Goal: Check status: Check status

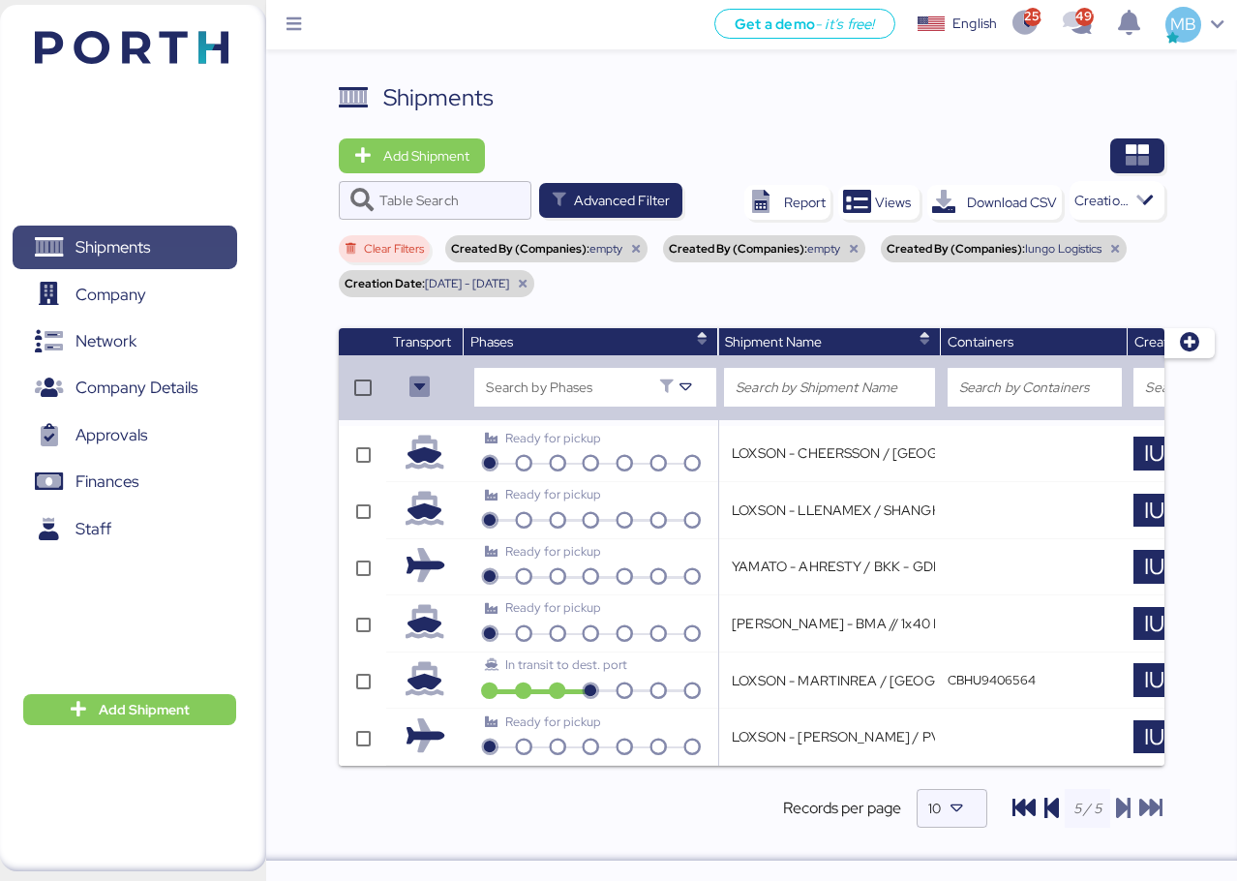
click at [169, 252] on span "Shipments" at bounding box center [124, 247] width 208 height 28
click at [1141, 148] on icon "button" at bounding box center [1136, 155] width 23 height 23
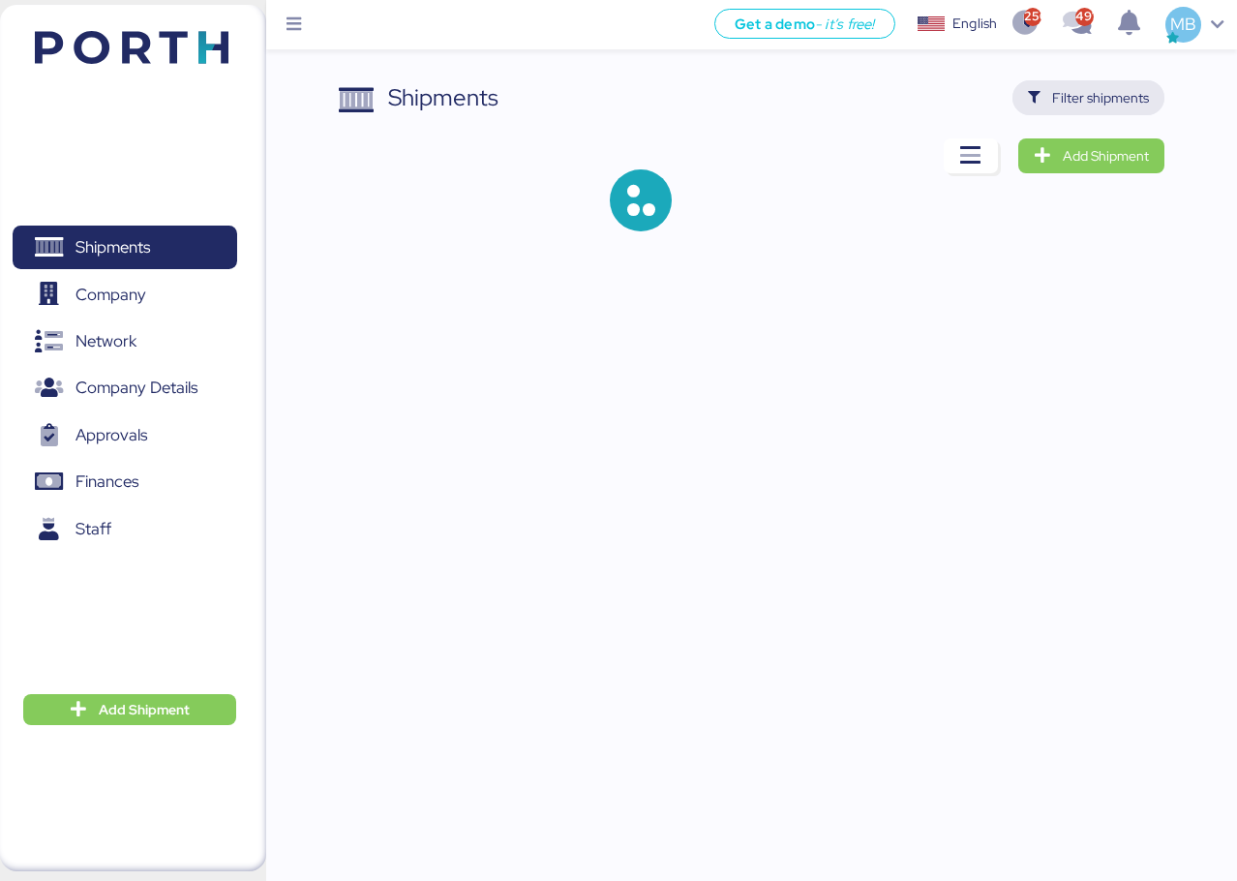
click at [1096, 92] on span "Filter shipments" at bounding box center [1100, 97] width 97 height 23
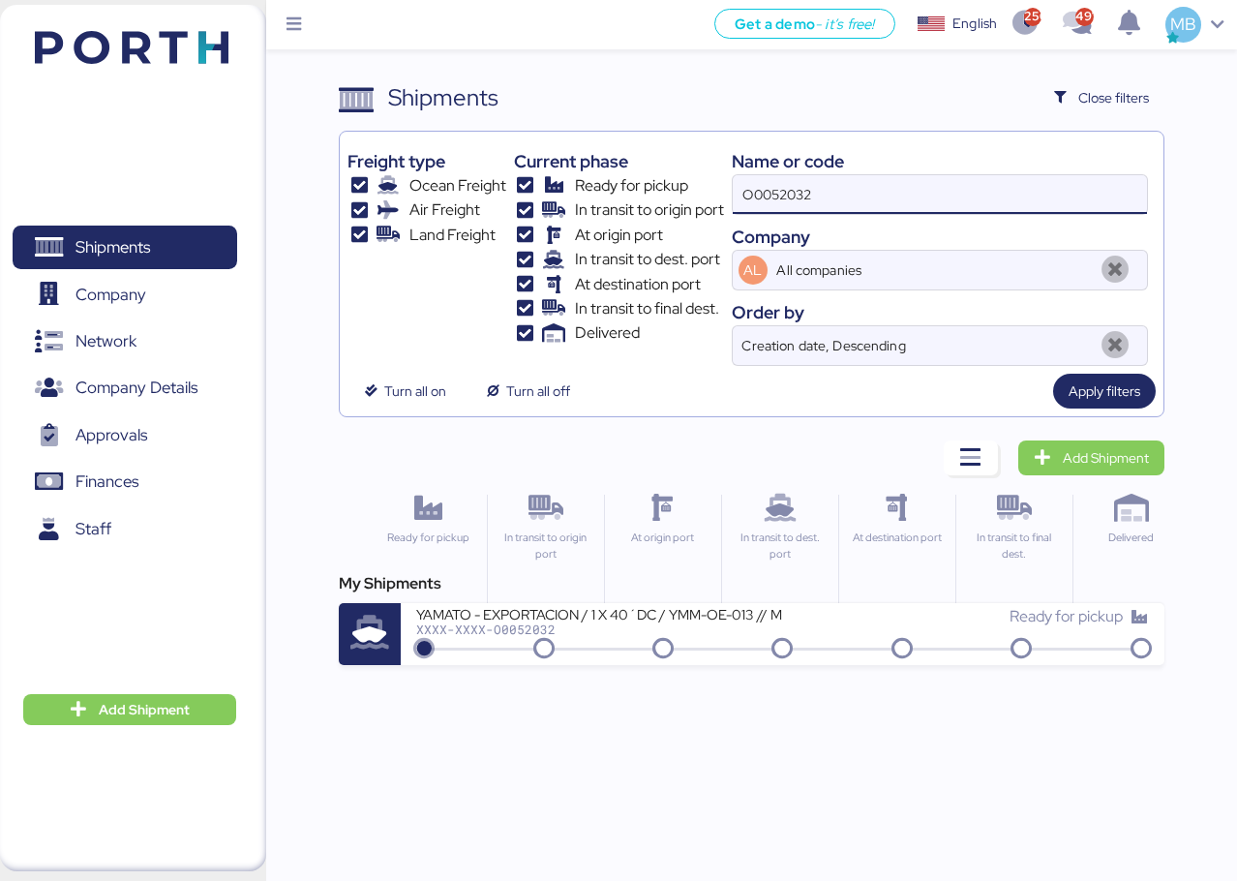
drag, startPoint x: 916, startPoint y: 180, endPoint x: 672, endPoint y: 146, distance: 247.2
click at [672, 146] on div "Freight type Ocean Freight Air Freight Land Freight Current phase Ready for pic…" at bounding box center [751, 252] width 808 height 226
paste input "O0051963"
type input "O0051963"
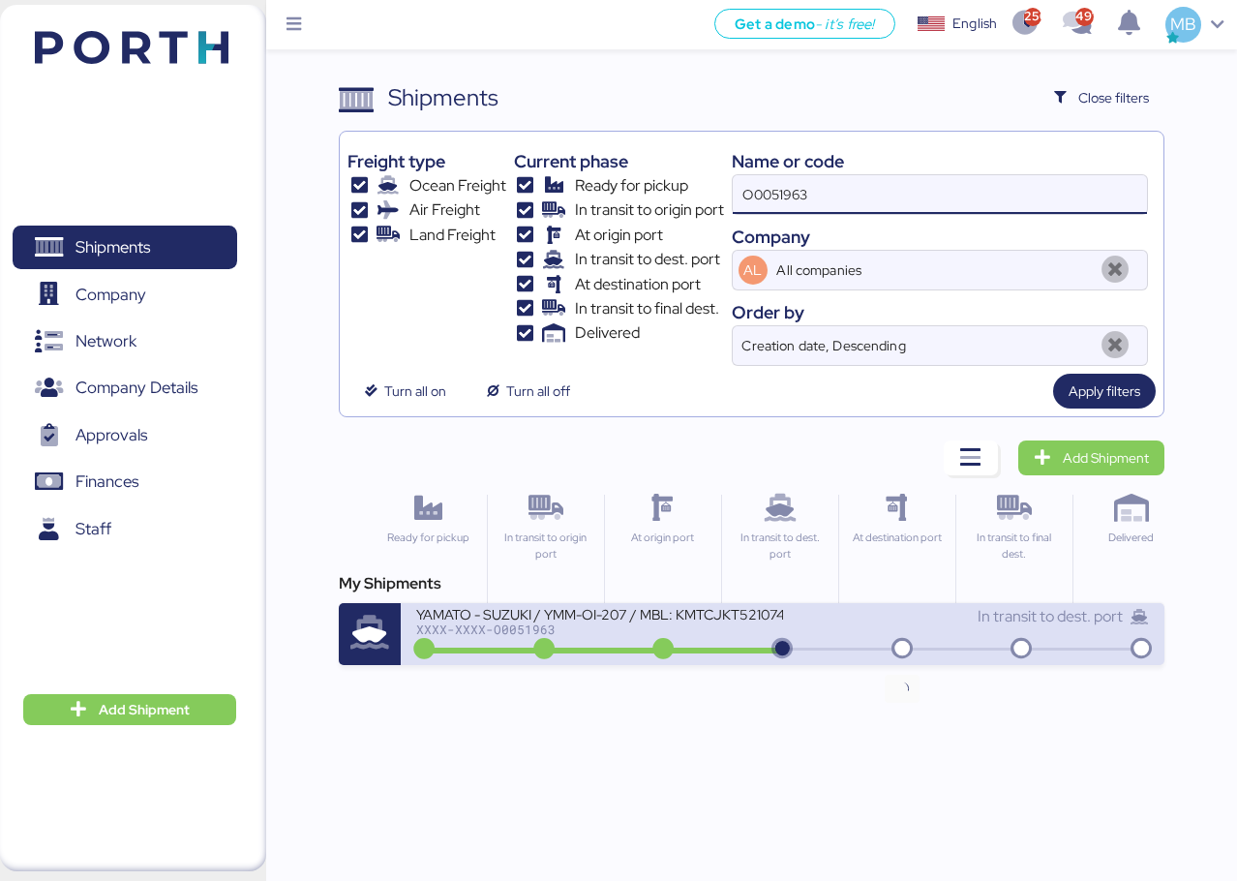
click at [918, 625] on div "In transit to dest. port" at bounding box center [966, 616] width 366 height 23
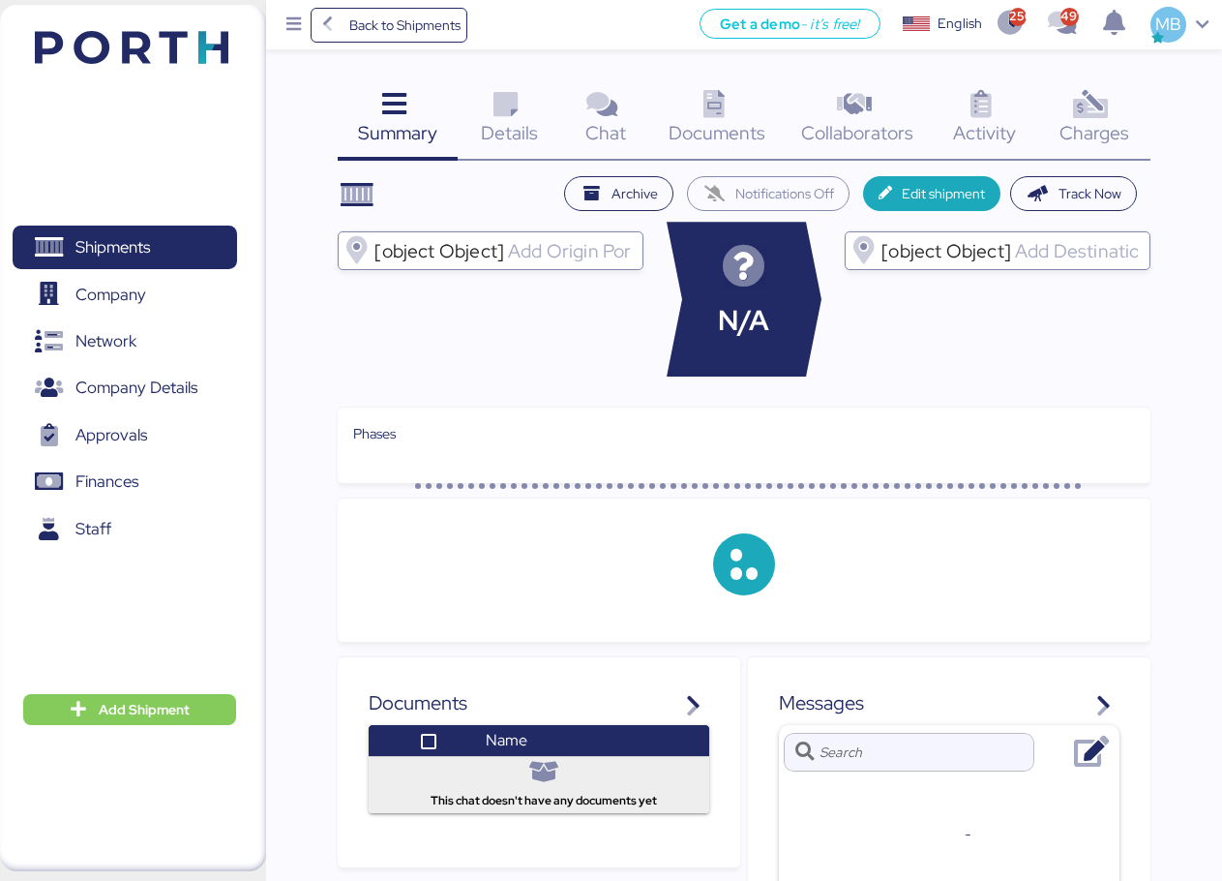
click at [1134, 106] on div "Charges 0" at bounding box center [1094, 120] width 112 height 80
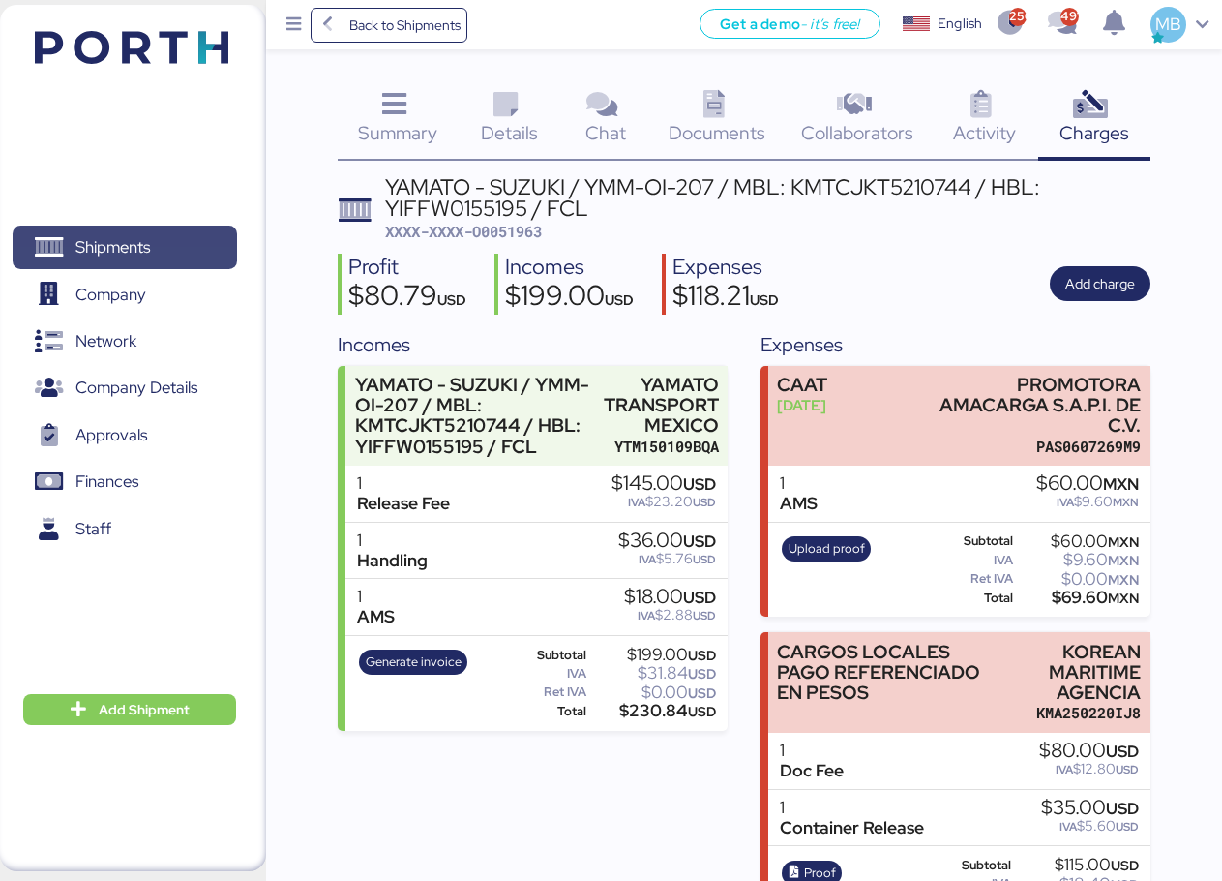
click at [154, 242] on span "Shipments" at bounding box center [124, 247] width 208 height 28
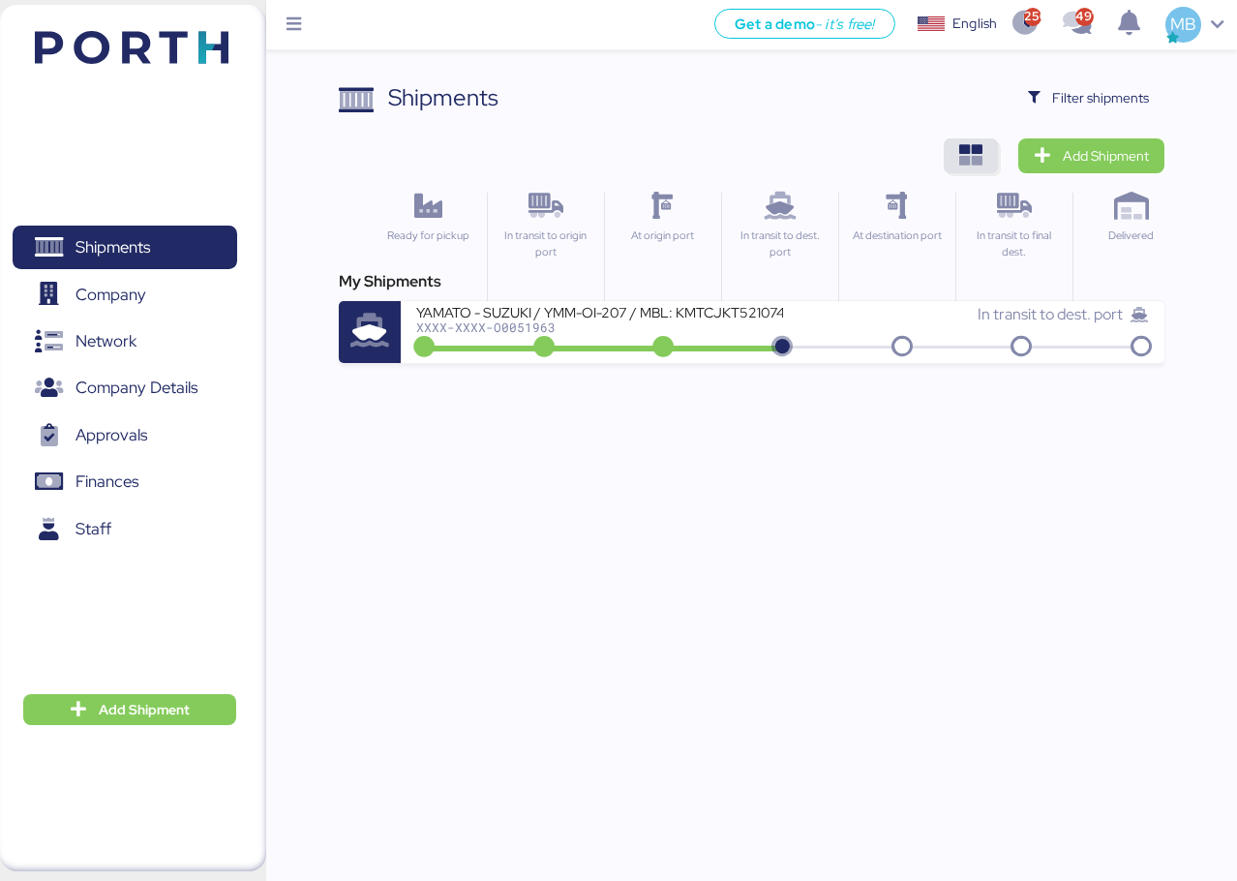
click at [976, 155] on icon "button" at bounding box center [970, 155] width 23 height 23
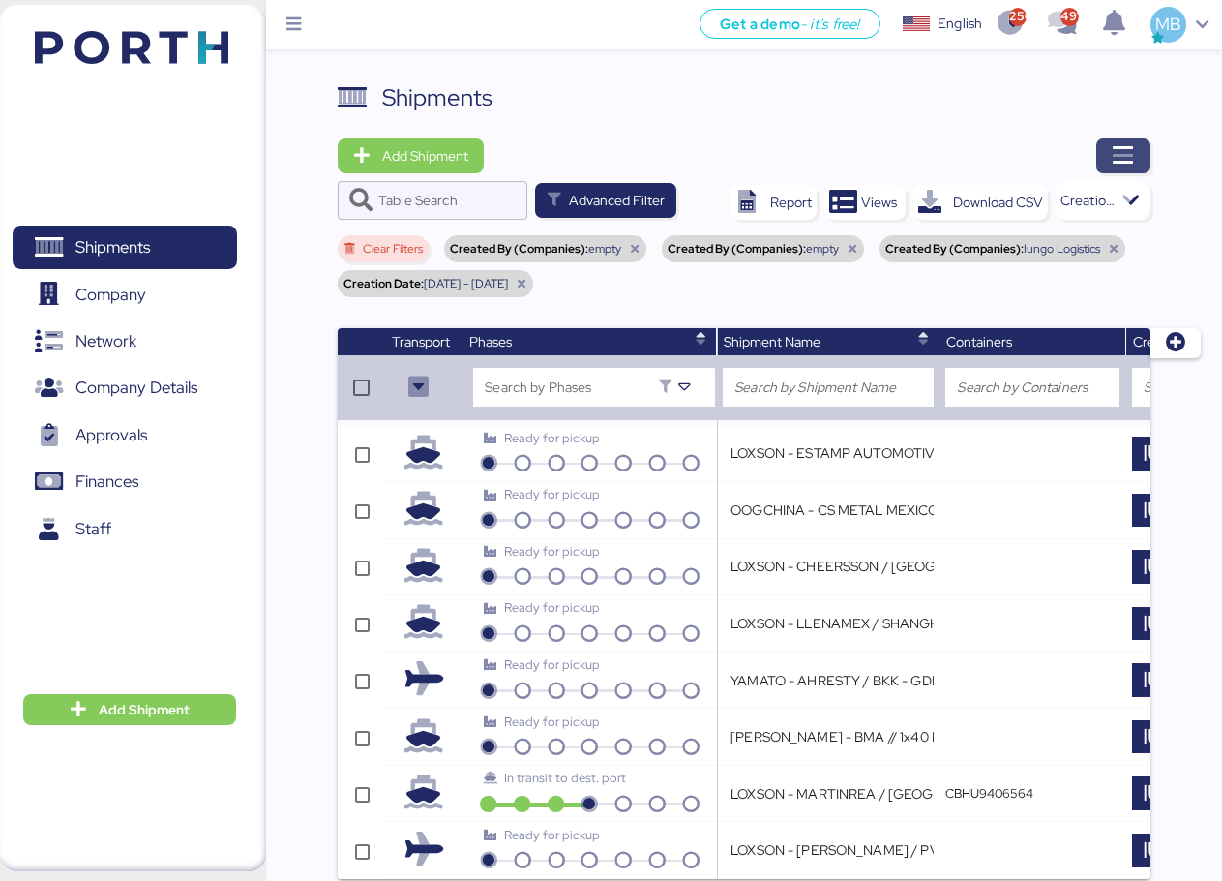
click at [1129, 154] on icon "button" at bounding box center [1123, 155] width 23 height 23
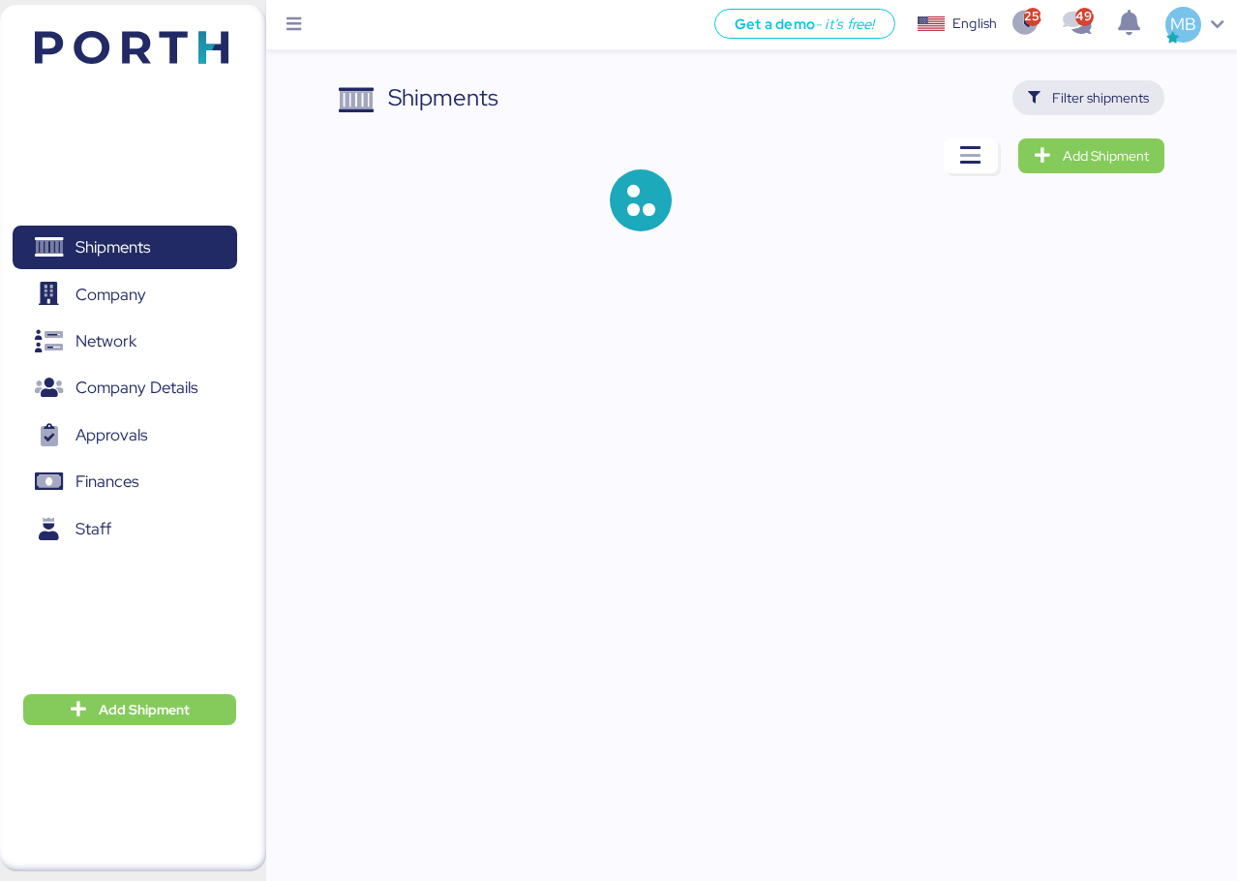
click at [1129, 99] on span "Filter shipments" at bounding box center [1100, 97] width 97 height 23
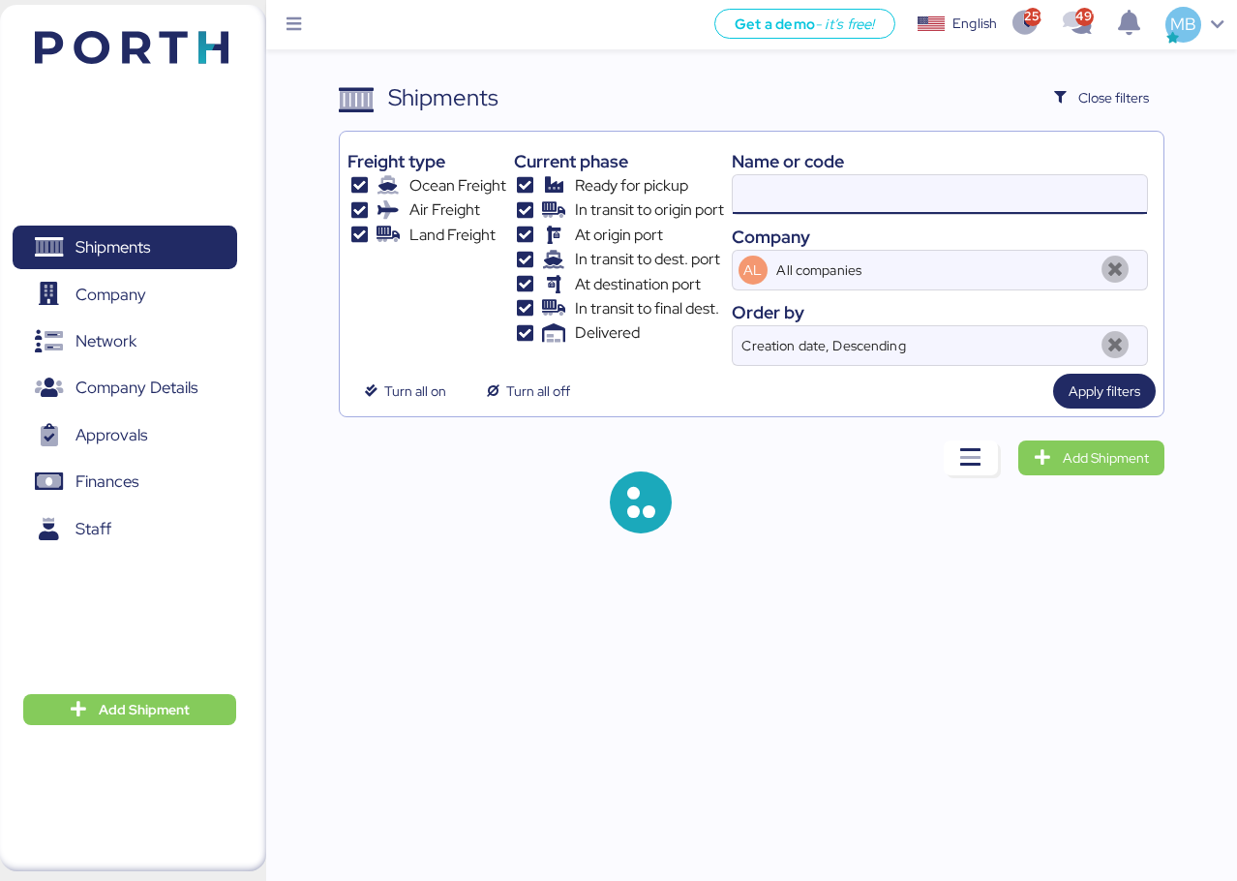
click at [892, 198] on input at bounding box center [940, 194] width 414 height 39
paste input "O0051980"
type input "O0051980"
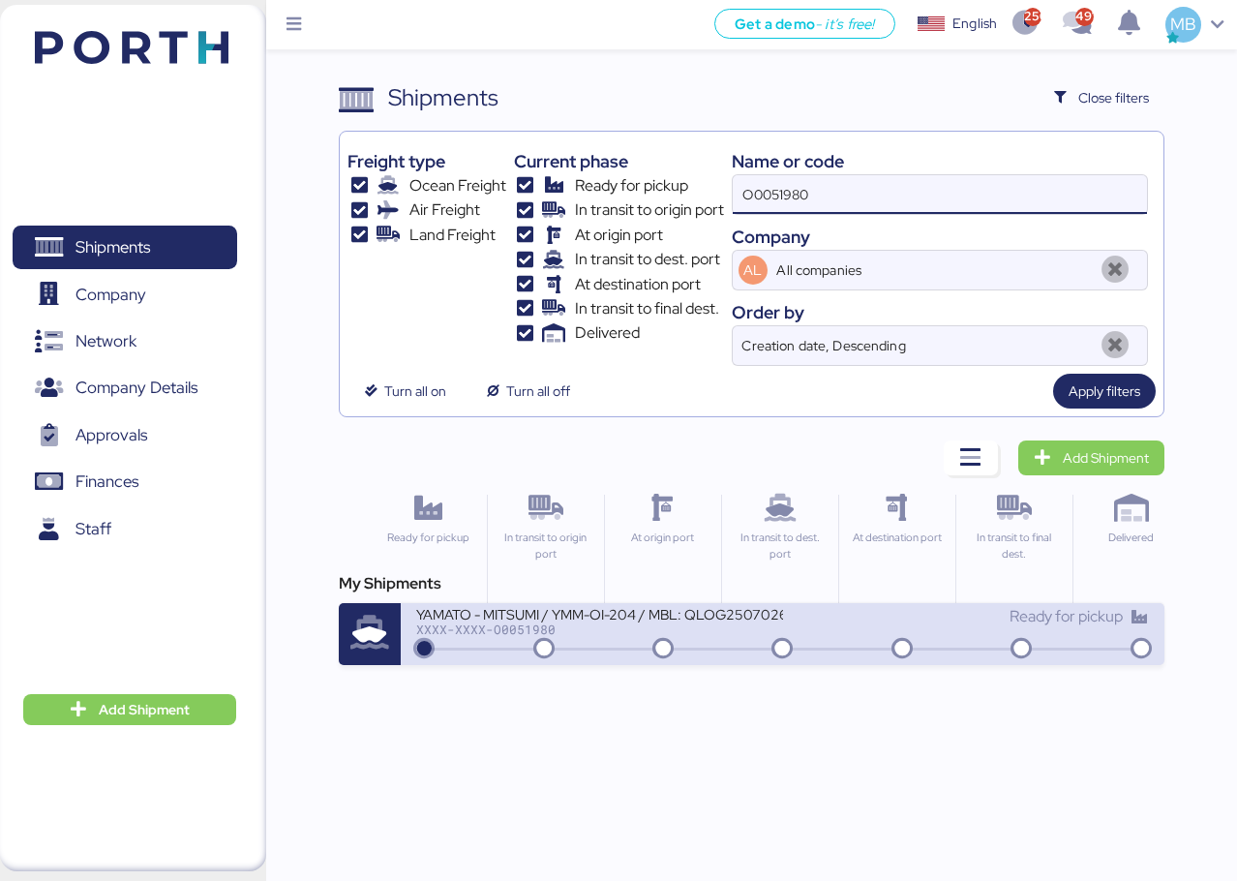
click at [641, 635] on div "XXXX-XXXX-O0051980" at bounding box center [599, 629] width 366 height 14
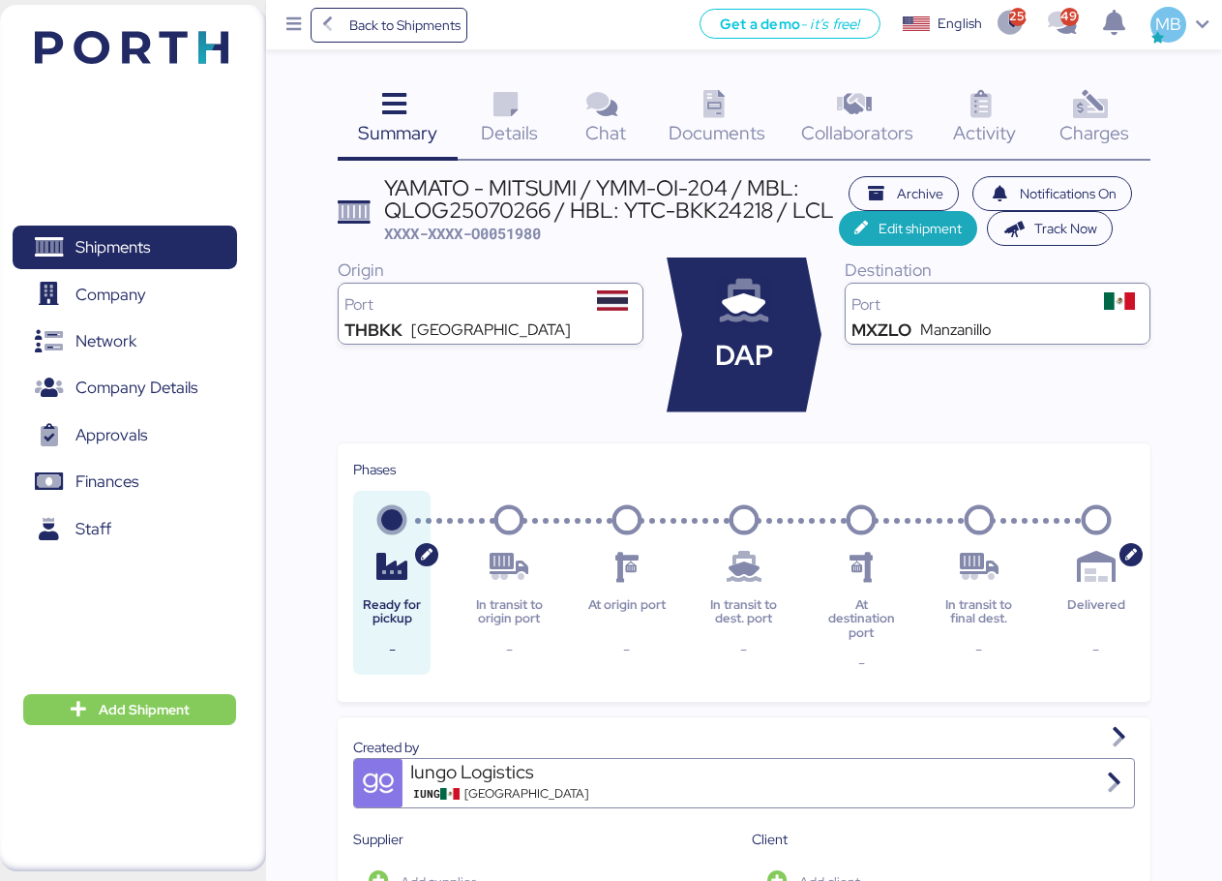
click at [1112, 104] on div "Charges 0" at bounding box center [1094, 120] width 112 height 80
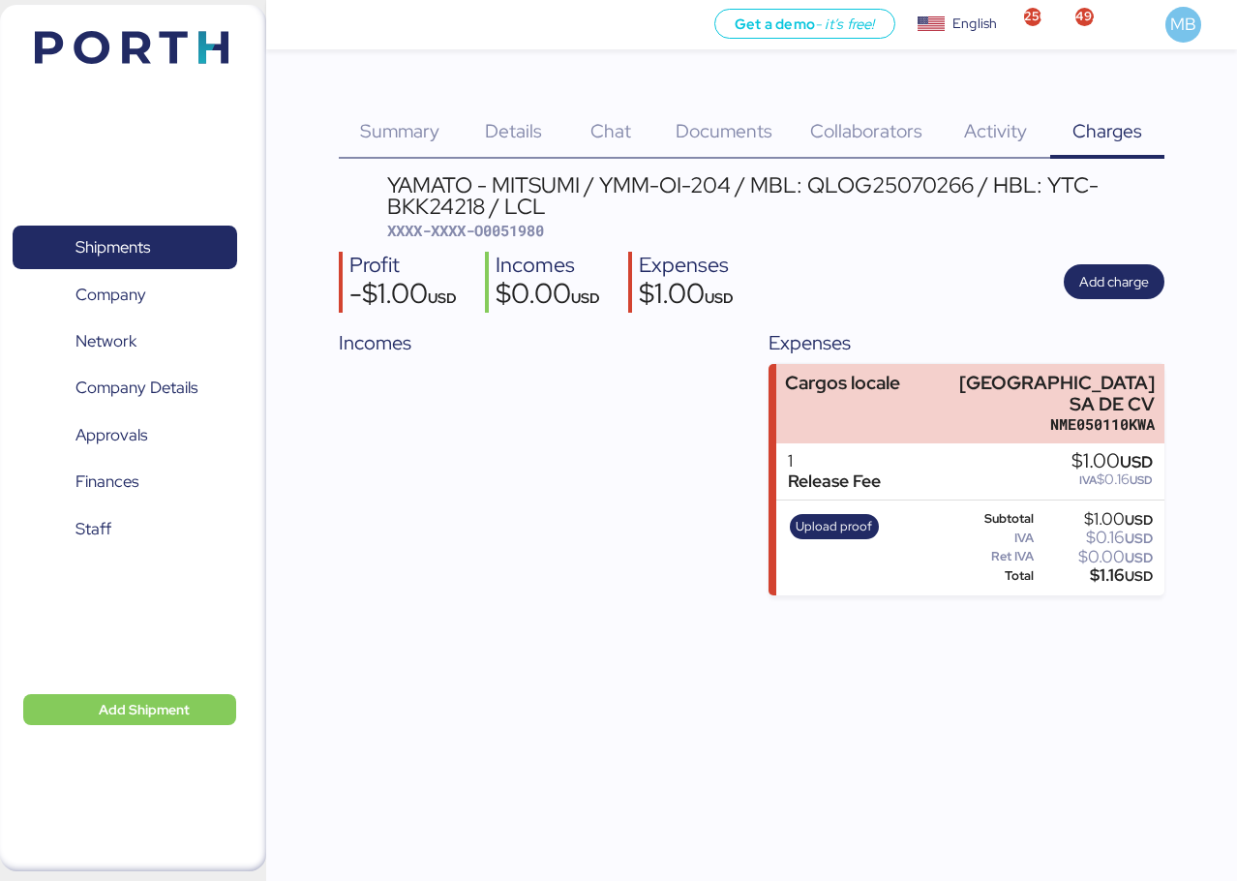
click at [408, 130] on span "Summary" at bounding box center [399, 130] width 79 height 25
